Goal: Task Accomplishment & Management: Use online tool/utility

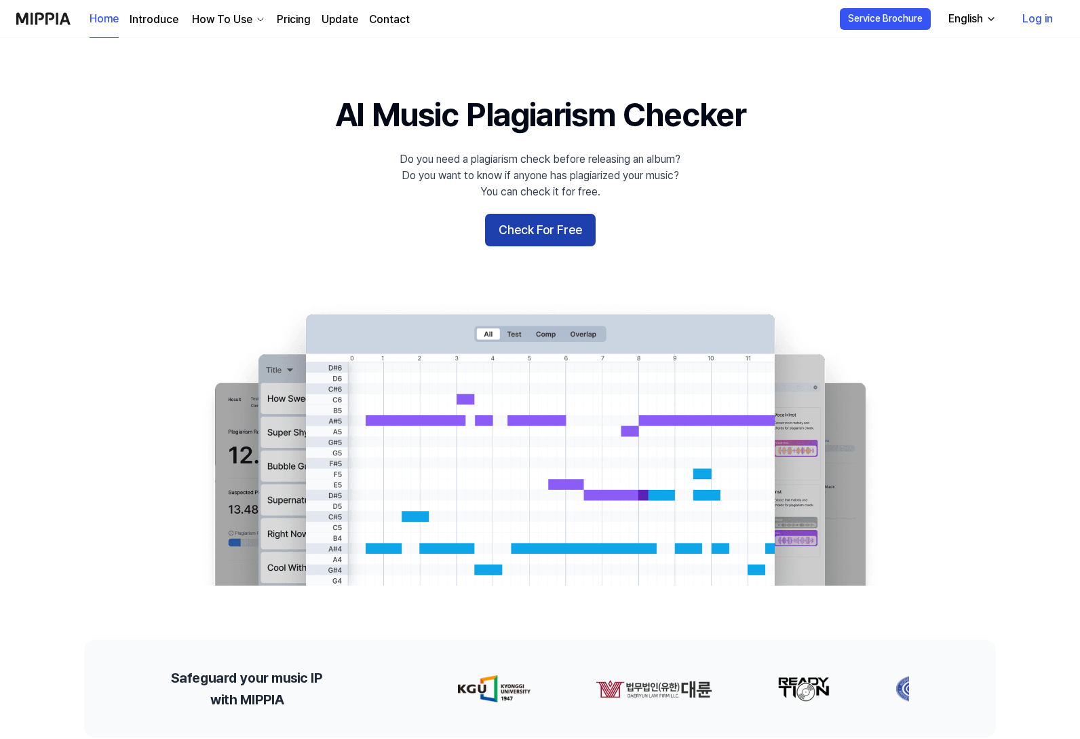
click at [567, 228] on button "Check For Free" at bounding box center [540, 230] width 111 height 33
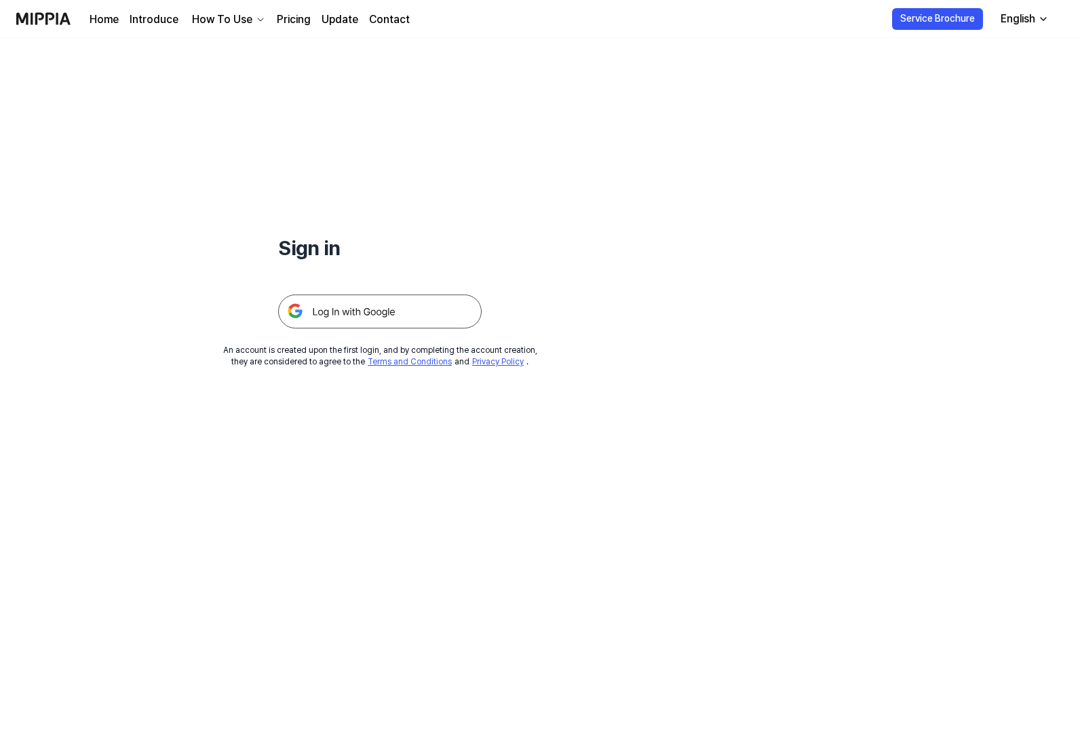
click at [362, 305] on img at bounding box center [380, 312] width 204 height 34
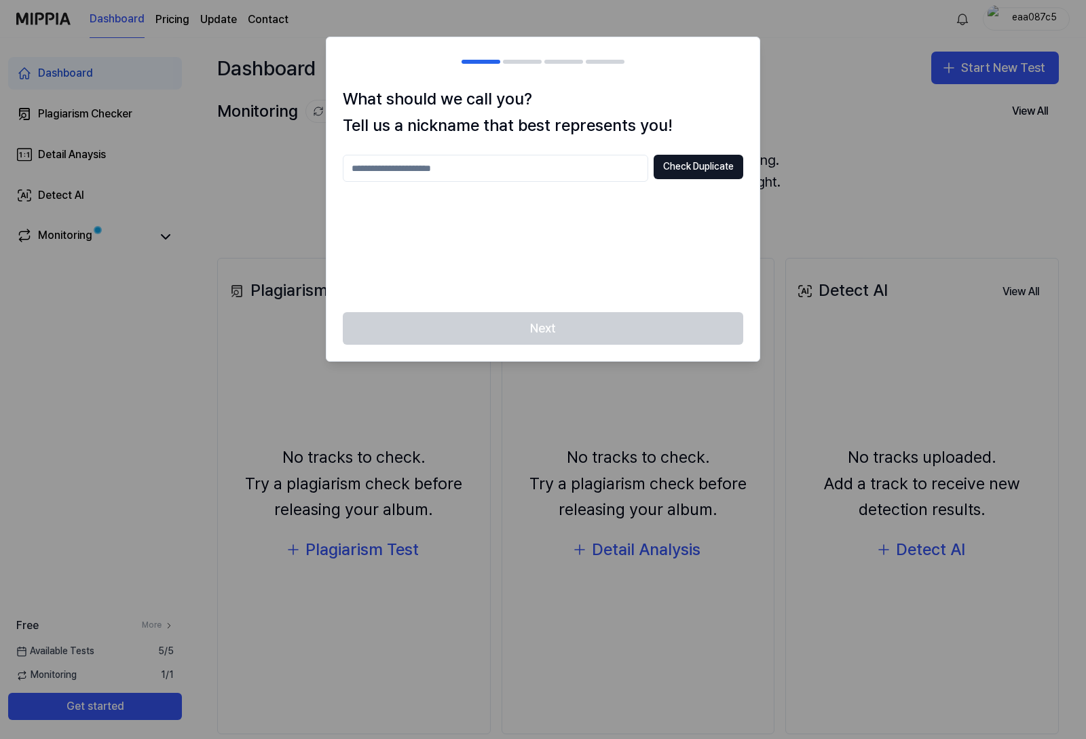
click at [480, 168] on input "text" at bounding box center [495, 168] width 305 height 27
type input "*******"
click at [686, 175] on button "Check Duplicate" at bounding box center [699, 167] width 90 height 24
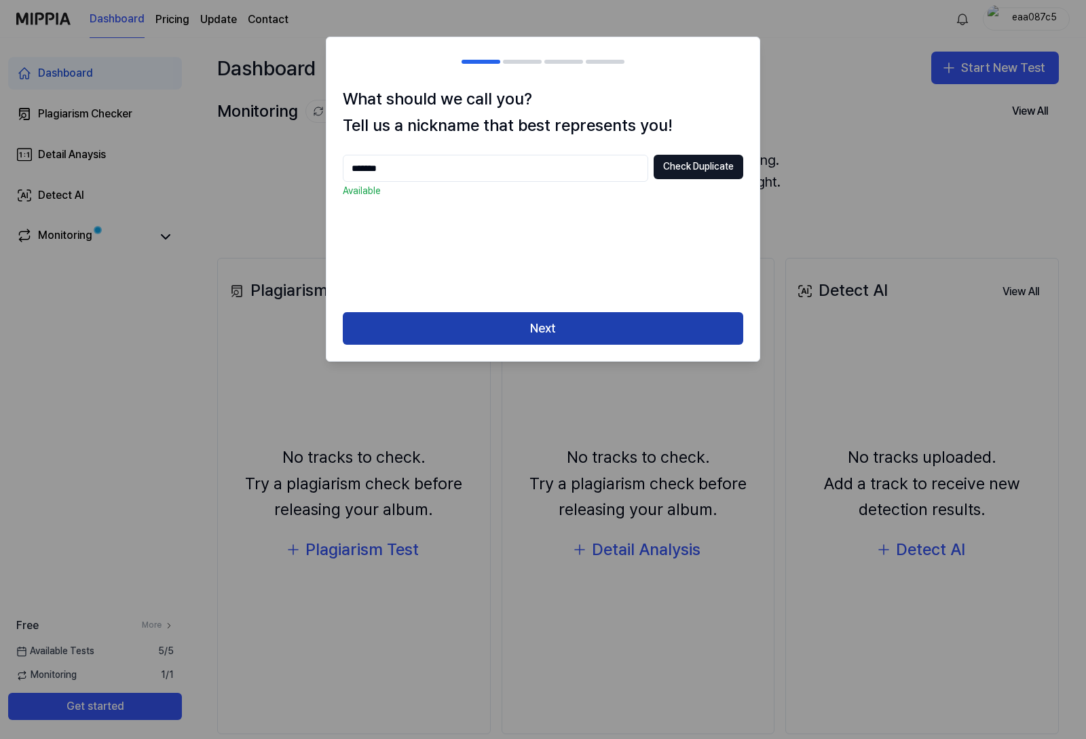
click at [544, 324] on button "Next" at bounding box center [543, 328] width 400 height 33
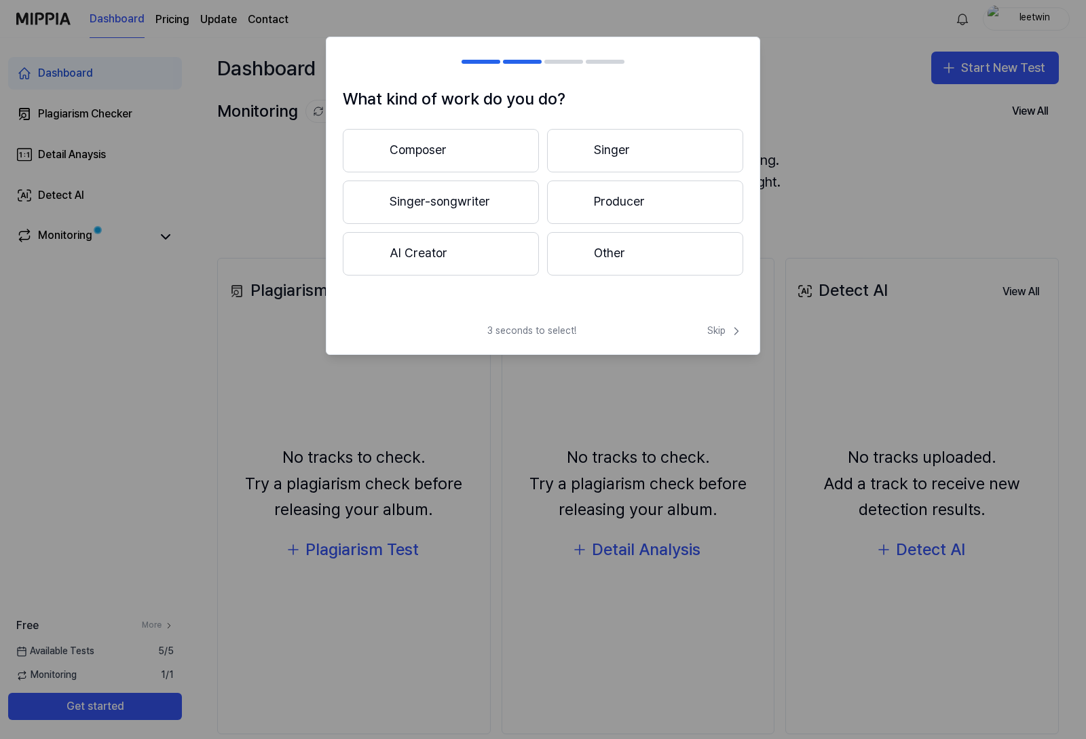
click at [420, 255] on button "AI Creator" at bounding box center [441, 253] width 196 height 43
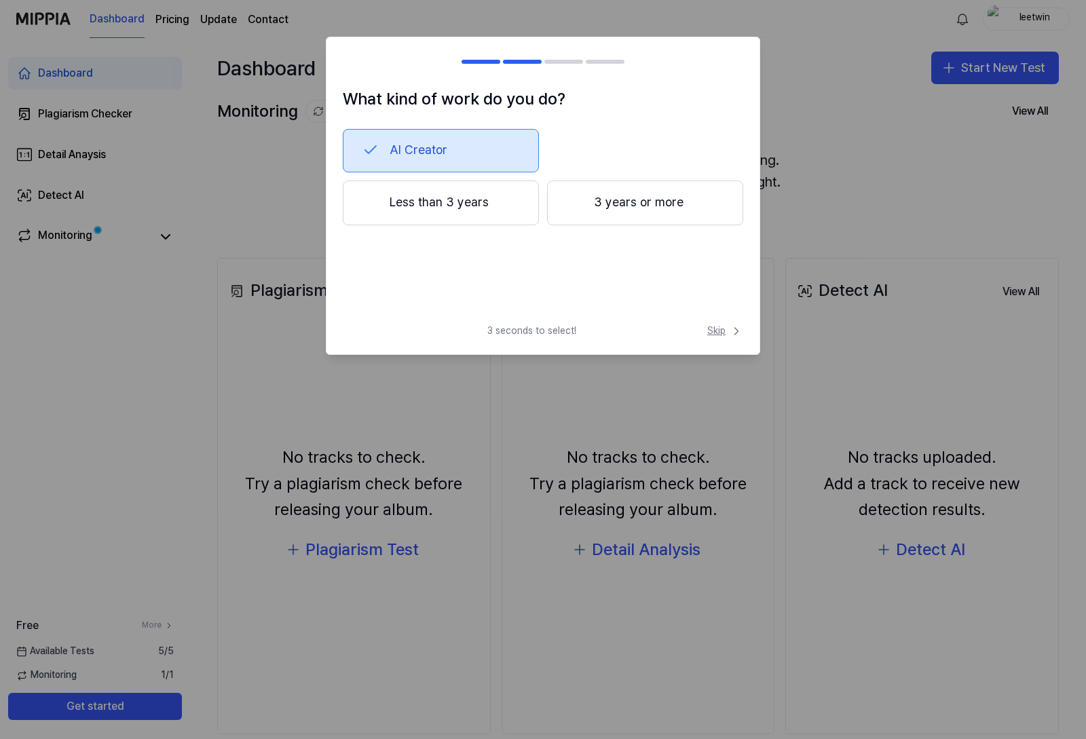
click at [712, 330] on span "Skip" at bounding box center [725, 331] width 36 height 14
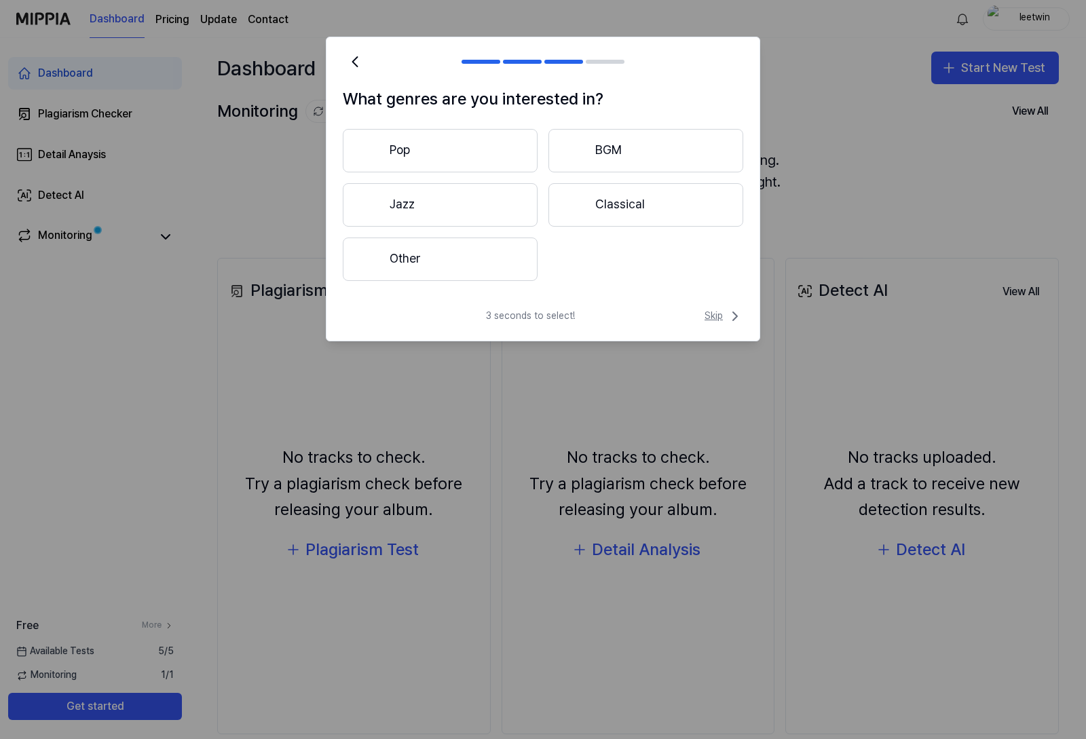
click at [710, 316] on span "Skip" at bounding box center [723, 316] width 39 height 16
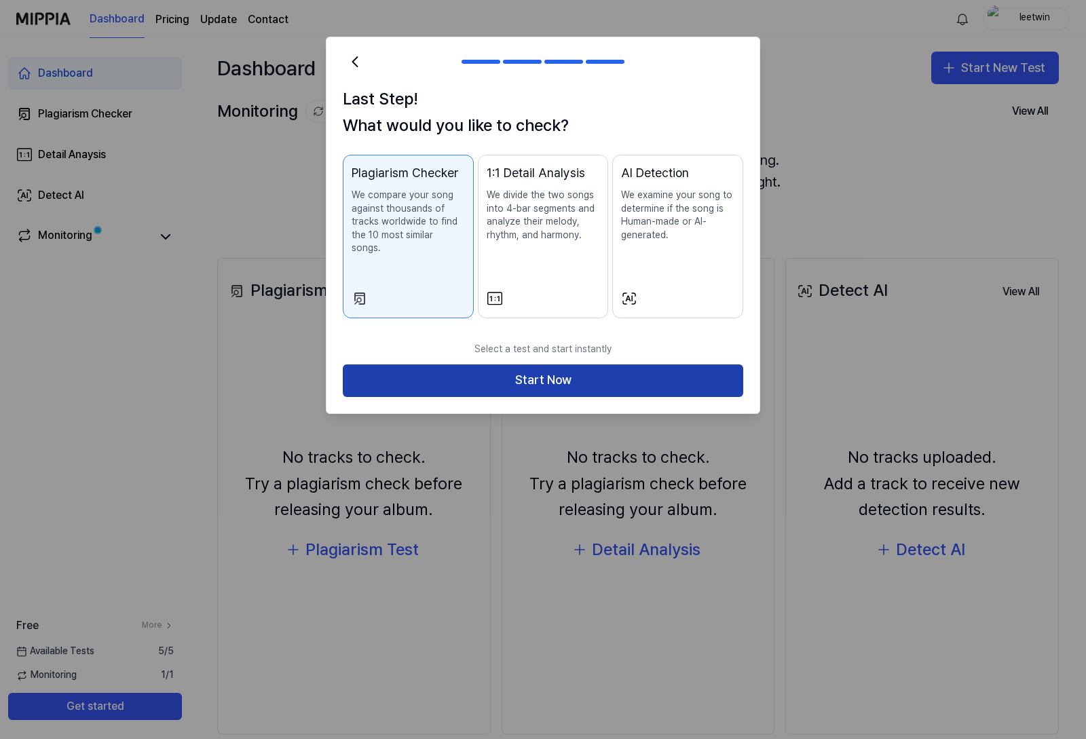
click at [509, 364] on button "Start Now" at bounding box center [543, 380] width 400 height 33
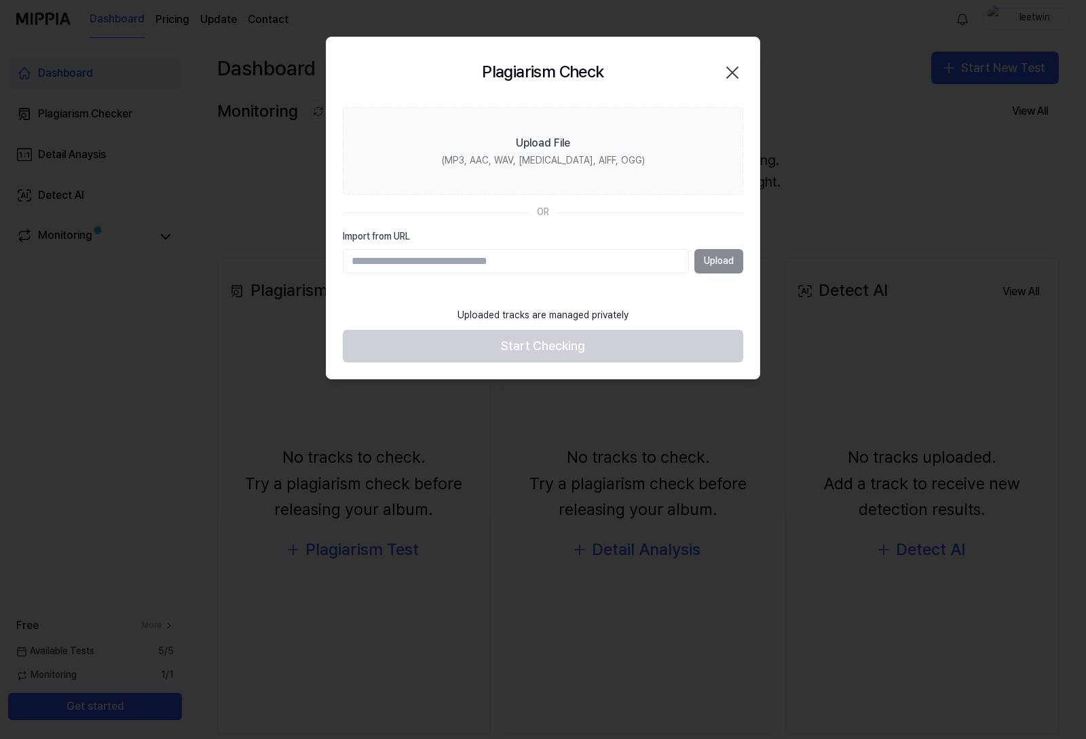
click at [715, 262] on div "Upload" at bounding box center [543, 261] width 400 height 24
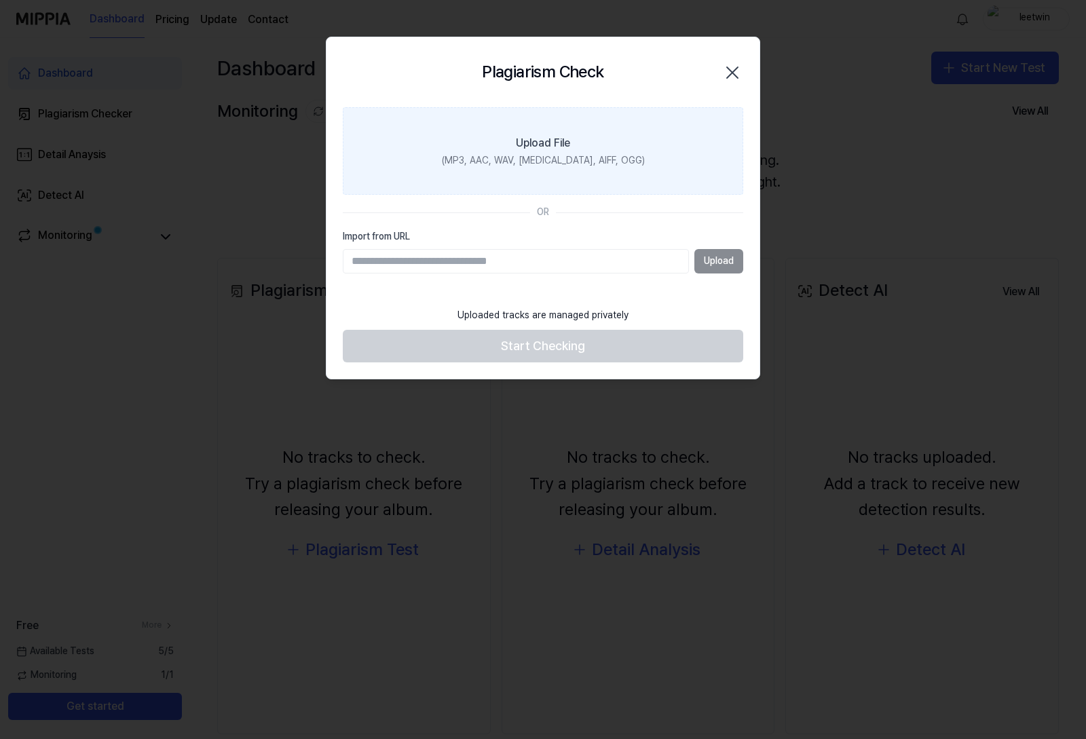
click at [603, 160] on div "(MP3, AAC, WAV, FLAC, AIFF, OGG)" at bounding box center [543, 161] width 203 height 14
click at [0, 0] on input "Upload File (MP3, AAC, WAV, FLAC, AIFF, OGG)" at bounding box center [0, 0] width 0 height 0
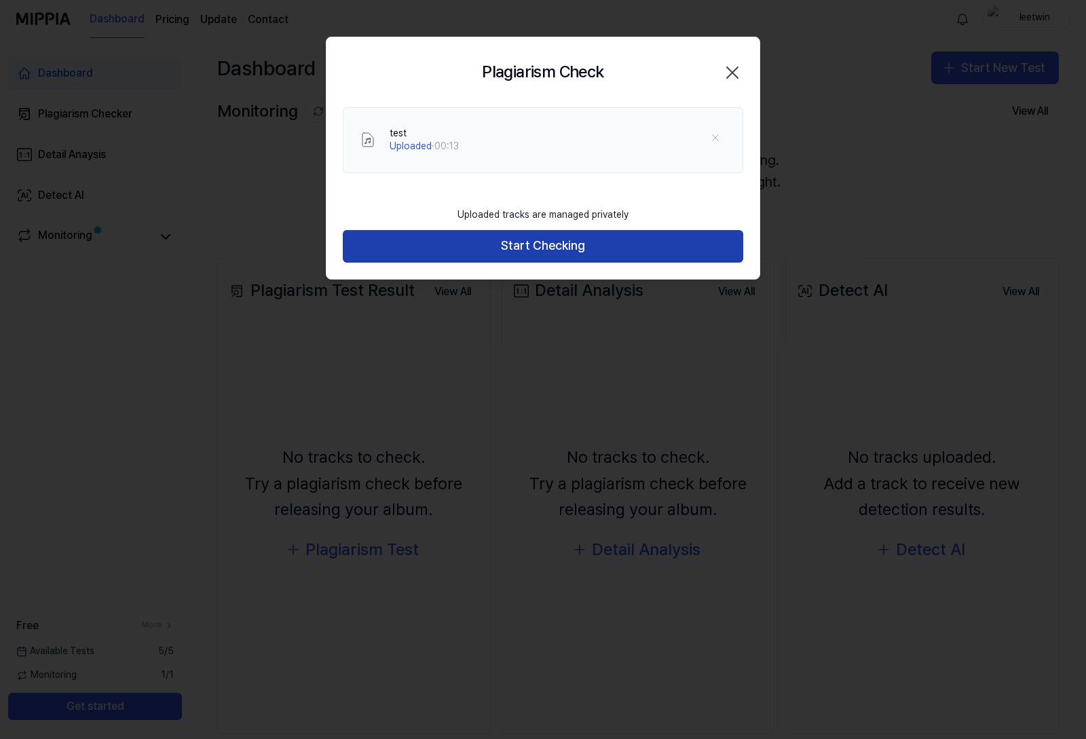
click at [550, 245] on button "Start Checking" at bounding box center [543, 246] width 400 height 33
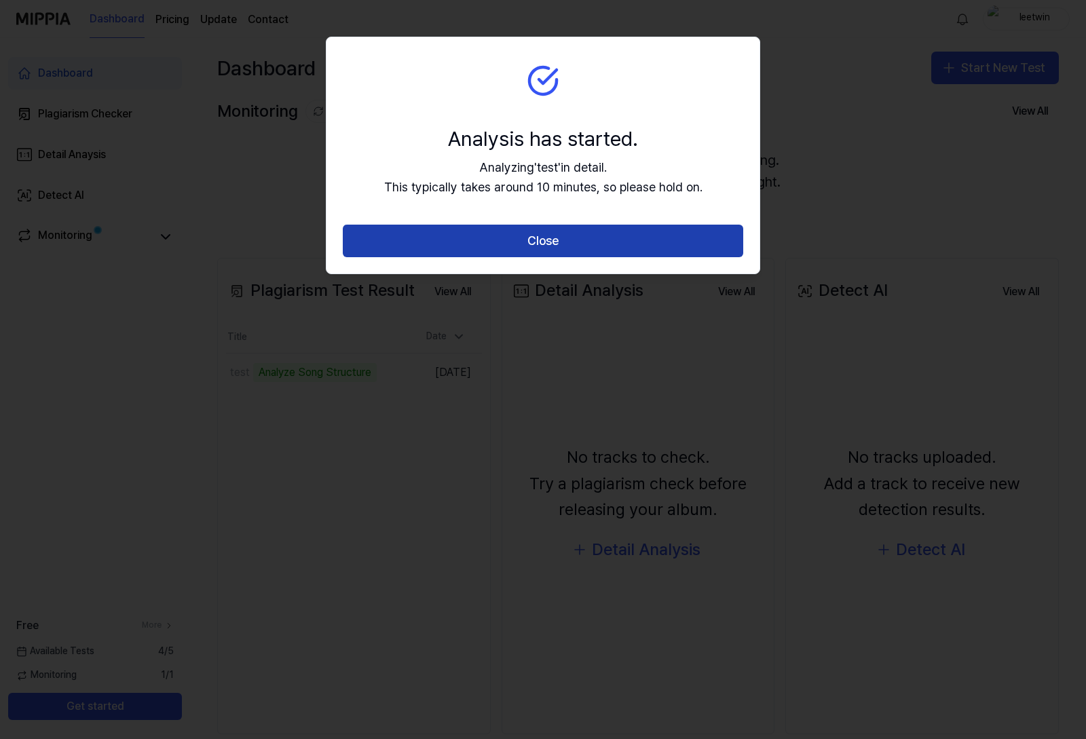
click at [558, 236] on button "Close" at bounding box center [543, 241] width 400 height 33
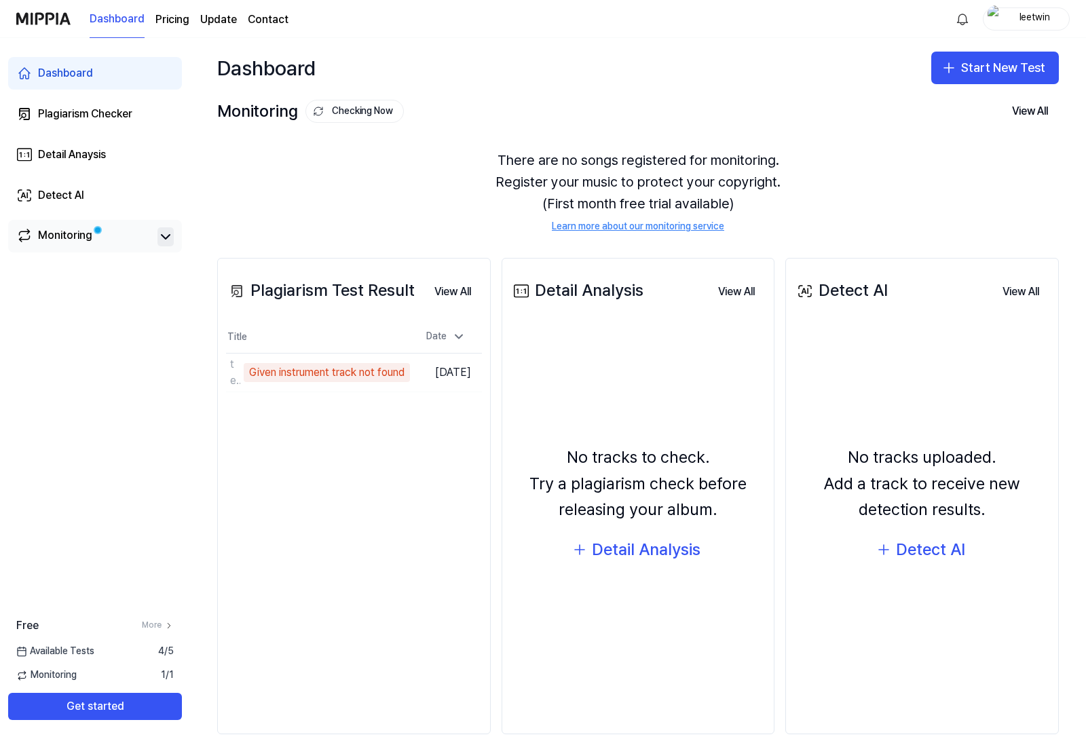
click at [169, 238] on icon at bounding box center [165, 237] width 16 height 16
click at [163, 238] on icon at bounding box center [166, 237] width 8 height 4
click at [165, 237] on icon at bounding box center [166, 237] width 8 height 4
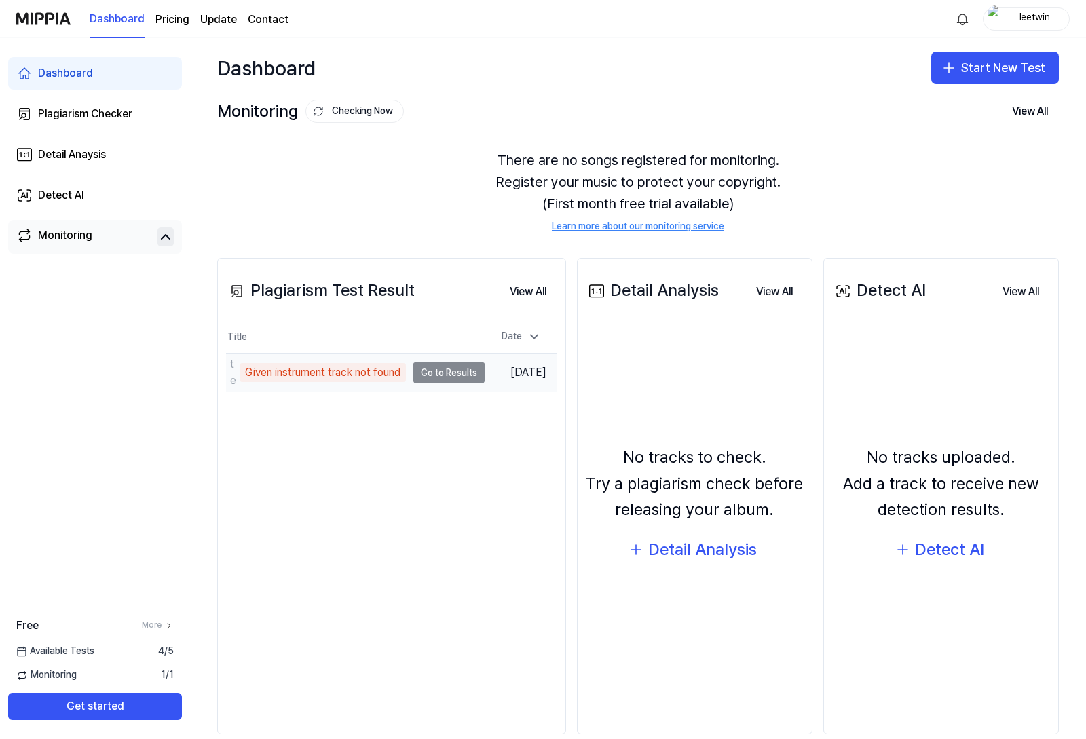
click at [443, 377] on td "test Given instrument track not found Go to Results" at bounding box center [355, 373] width 259 height 38
click at [446, 371] on td "test Given instrument track not found Go to Results" at bounding box center [355, 373] width 259 height 38
click at [353, 368] on div "Given instrument track not found" at bounding box center [323, 372] width 166 height 19
click at [533, 377] on td "Sep 22, 2025" at bounding box center [521, 373] width 72 height 39
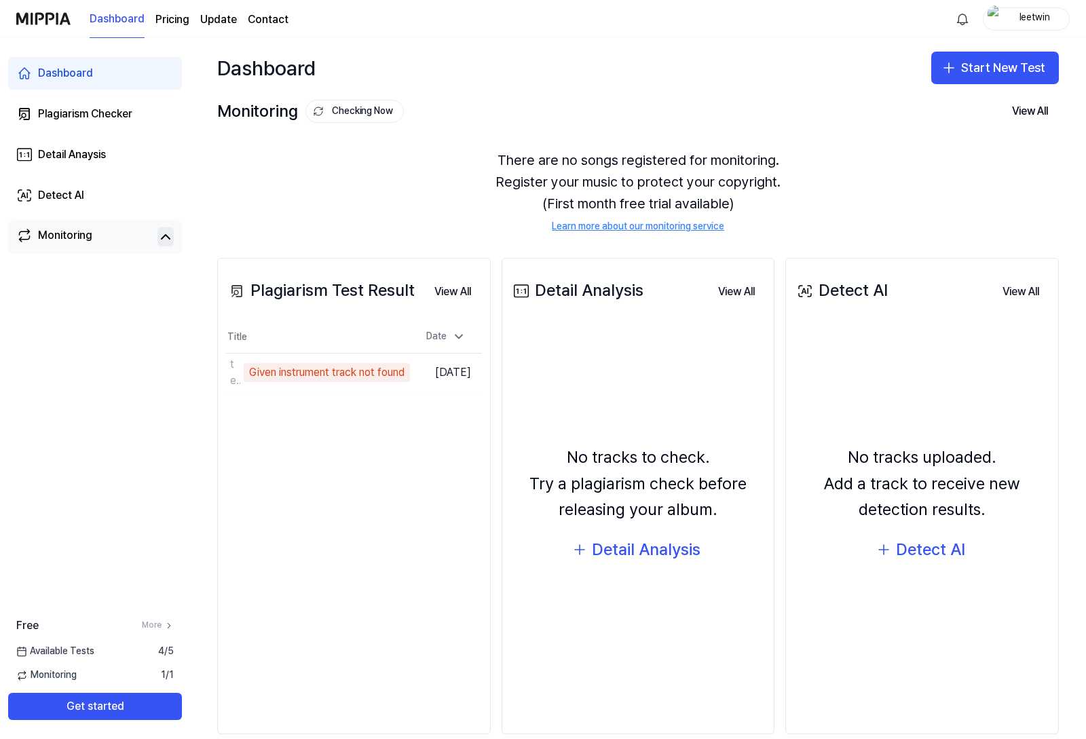
click at [461, 415] on div "Plagiarism Test Result View All Plagiarism Test Result Title Date test Given in…" at bounding box center [353, 496] width 273 height 477
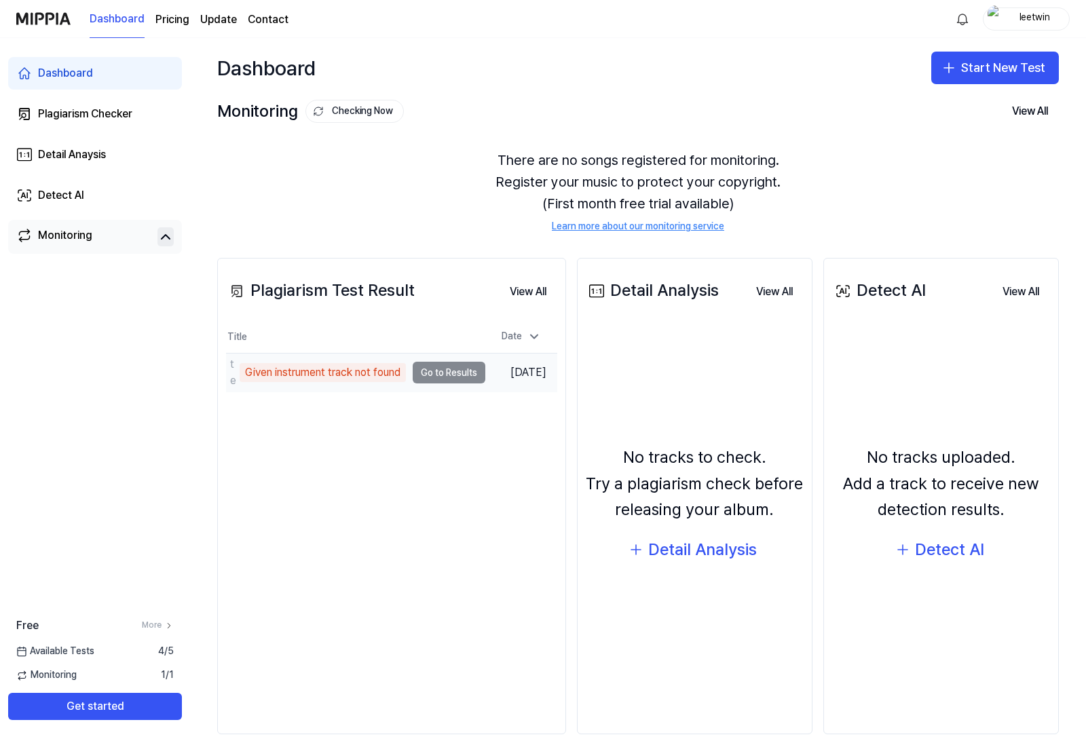
click at [394, 382] on div "test Given instrument track not found" at bounding box center [316, 372] width 180 height 33
click at [331, 372] on div "Given instrument track not found" at bounding box center [323, 372] width 166 height 19
click at [307, 369] on div "Given instrument track not found" at bounding box center [323, 372] width 166 height 19
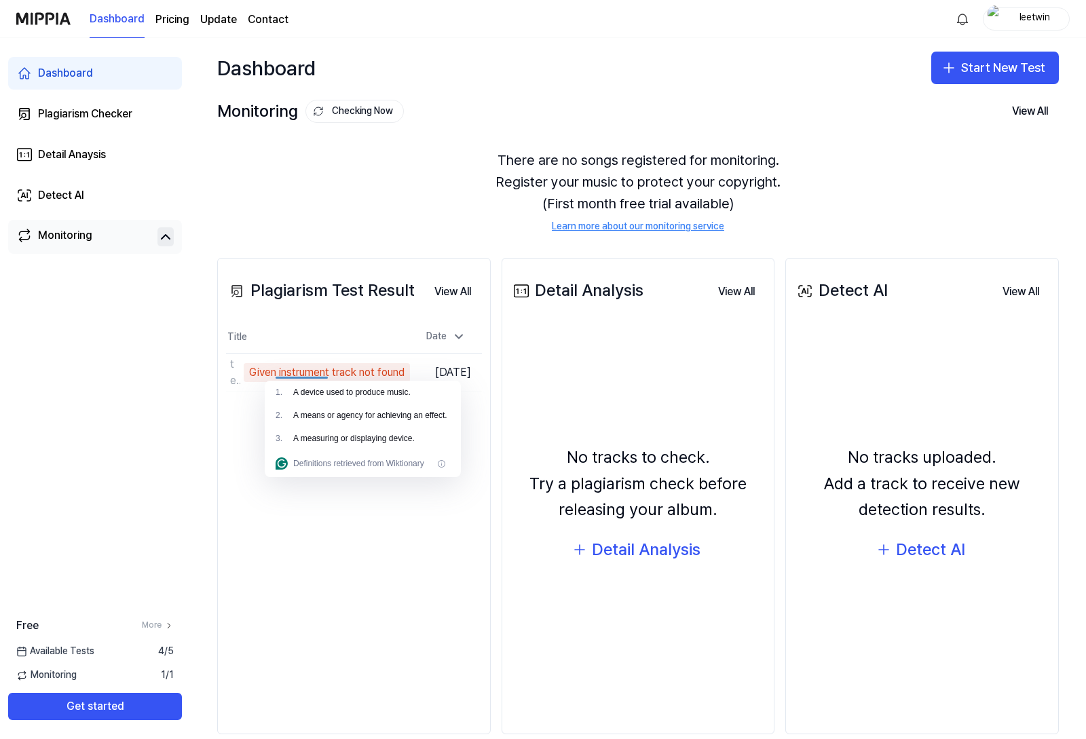
click at [355, 385] on div "1 . A device used to produce music." at bounding box center [363, 392] width 196 height 23
click at [419, 537] on div "Plagiarism Test Result View All Plagiarism Test Result Title Date test Given in…" at bounding box center [353, 496] width 273 height 477
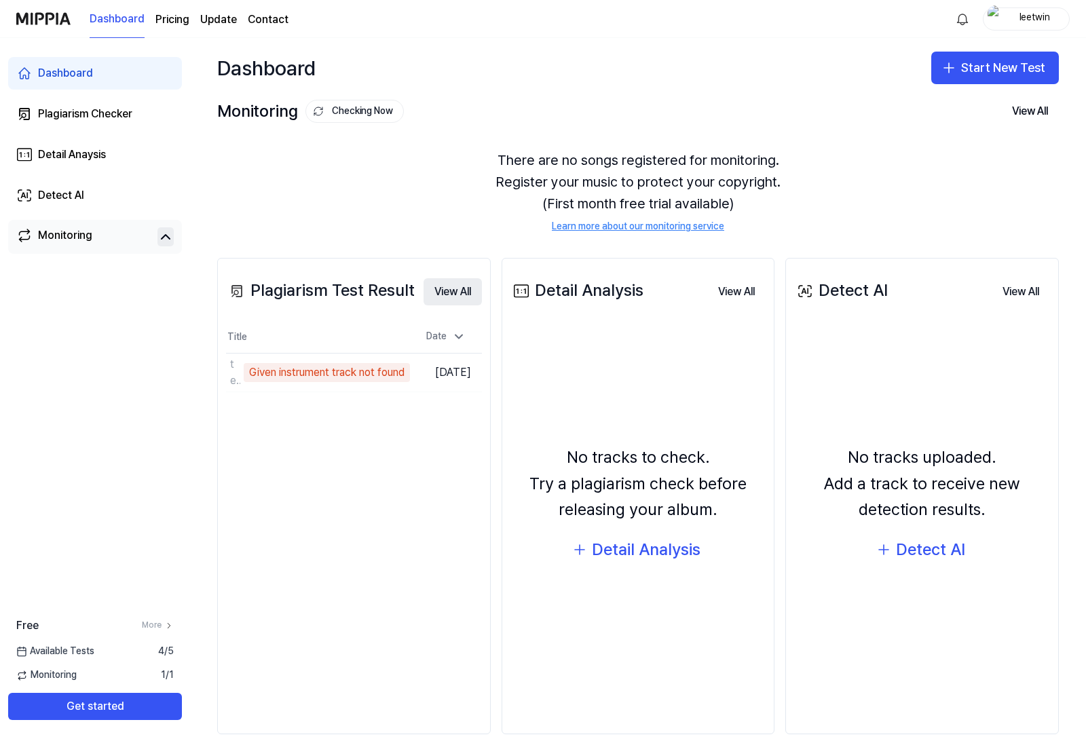
click at [459, 295] on button "View All" at bounding box center [452, 291] width 58 height 27
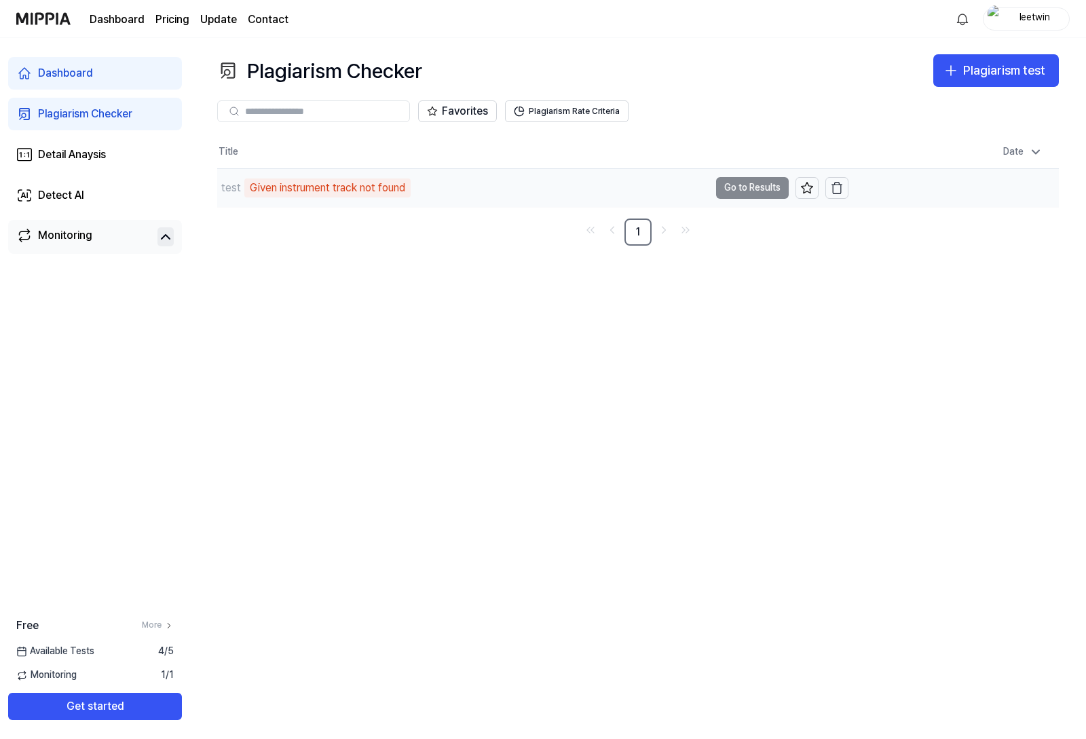
click at [374, 183] on div "Given instrument track not found" at bounding box center [327, 187] width 166 height 19
click at [747, 191] on td "test Given instrument track not found Go to Results" at bounding box center [532, 188] width 631 height 38
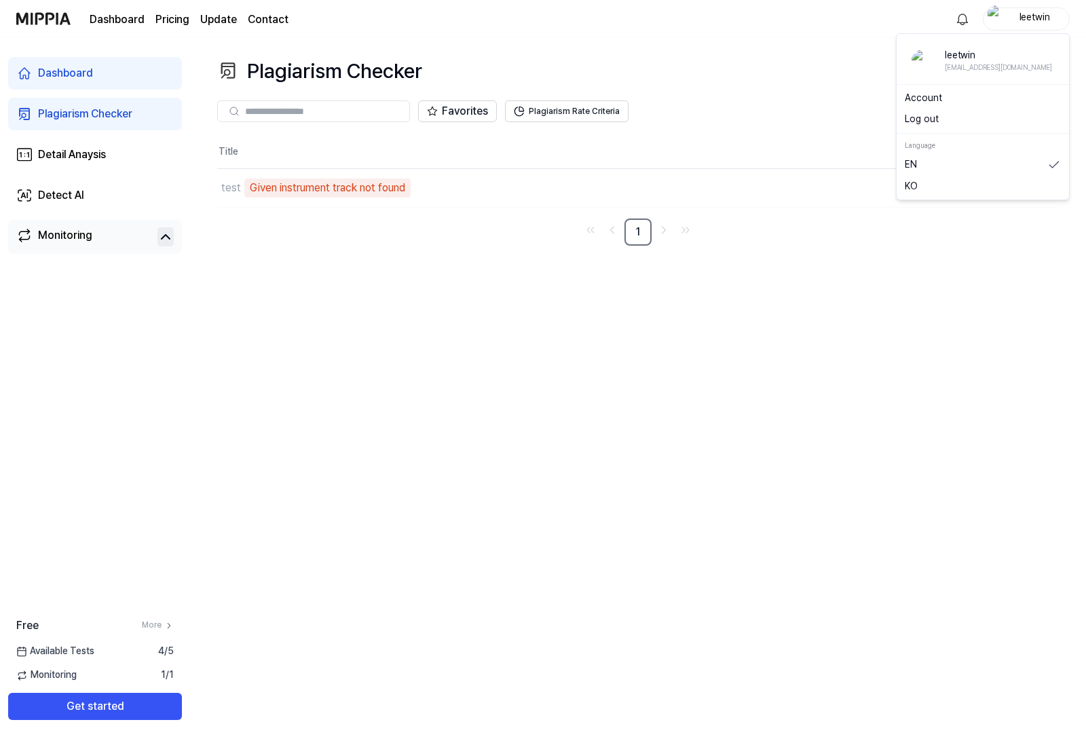
click at [1030, 24] on div "leetwin" at bounding box center [1034, 18] width 53 height 15
click at [936, 120] on button "Log out" at bounding box center [983, 120] width 156 height 14
